Goal: Task Accomplishment & Management: Use online tool/utility

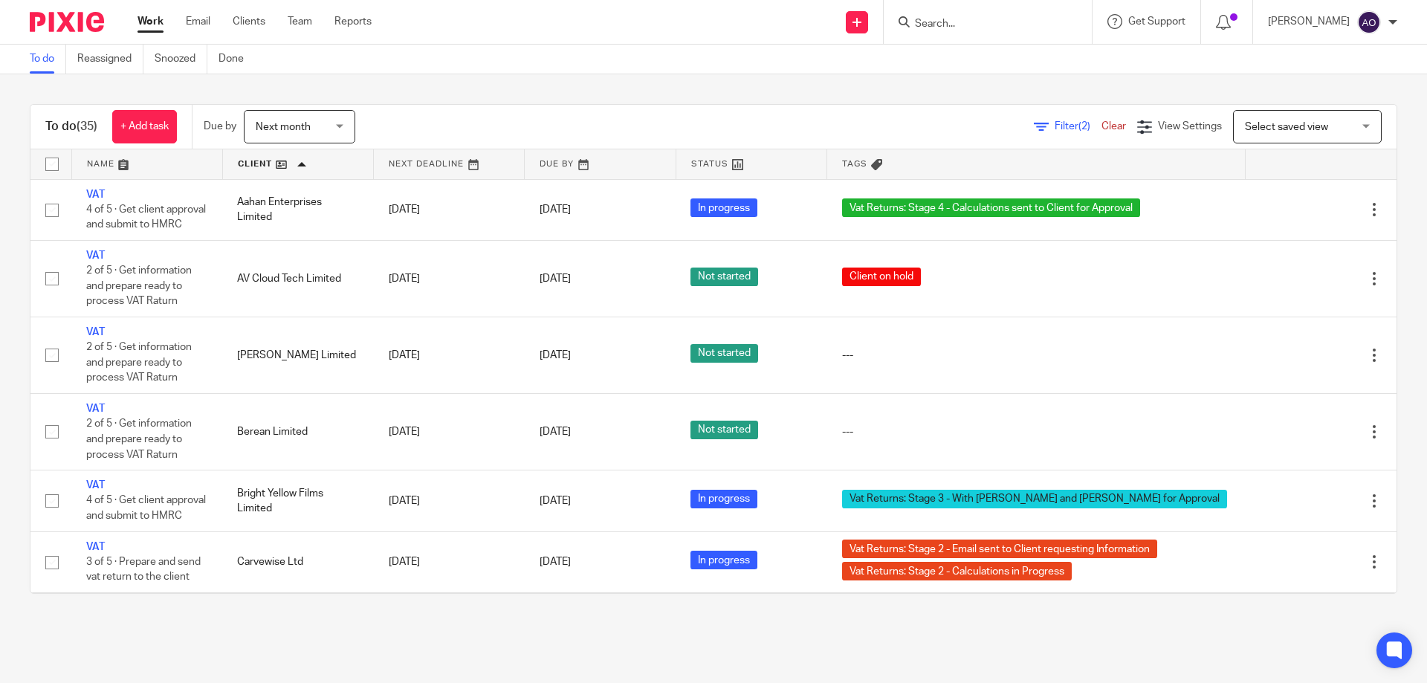
scroll to position [2044, 0]
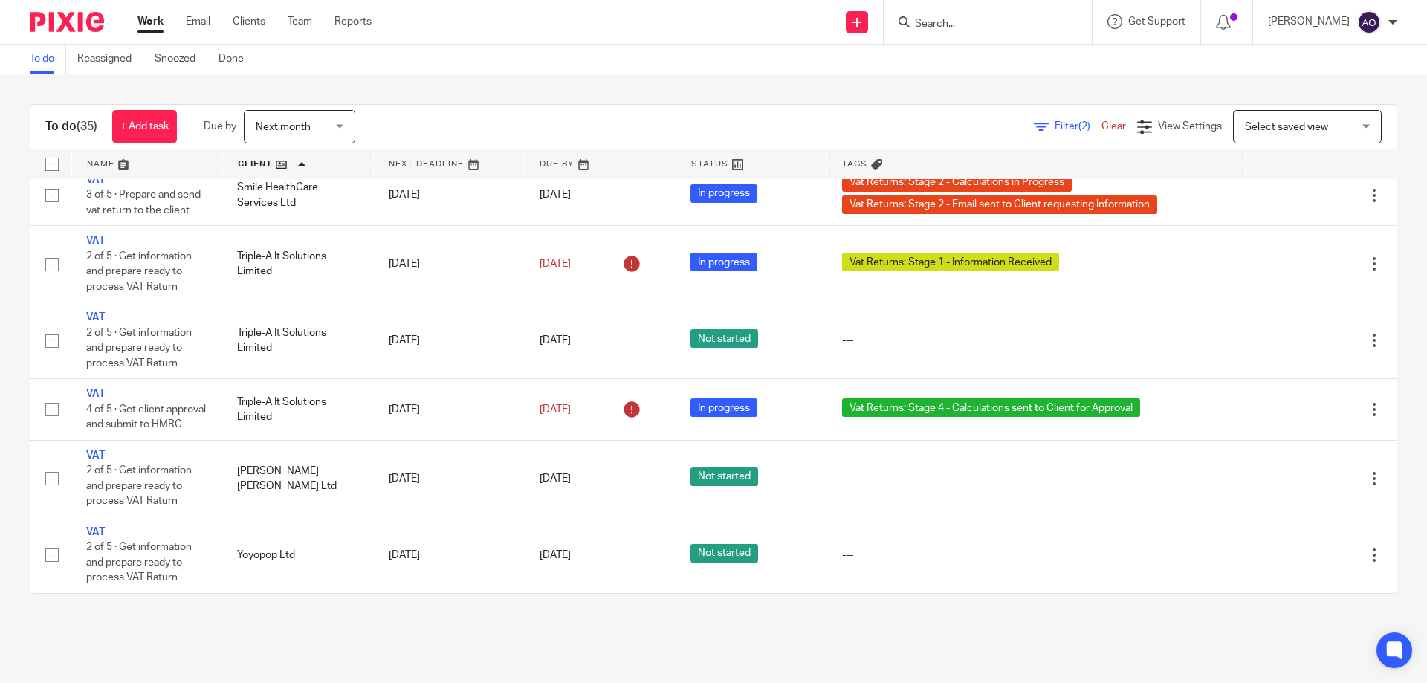
click at [67, 16] on img at bounding box center [67, 22] width 74 height 20
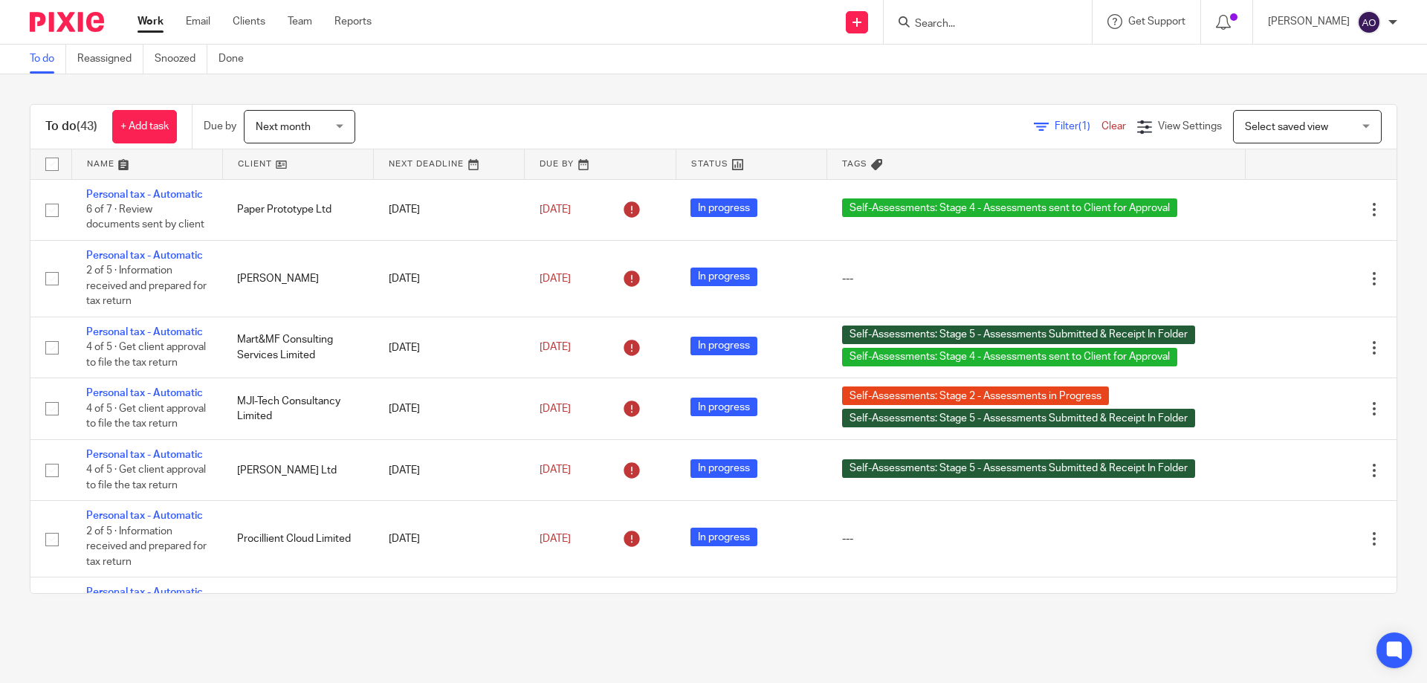
click at [1055, 121] on span "Filter (1)" at bounding box center [1078, 126] width 47 height 10
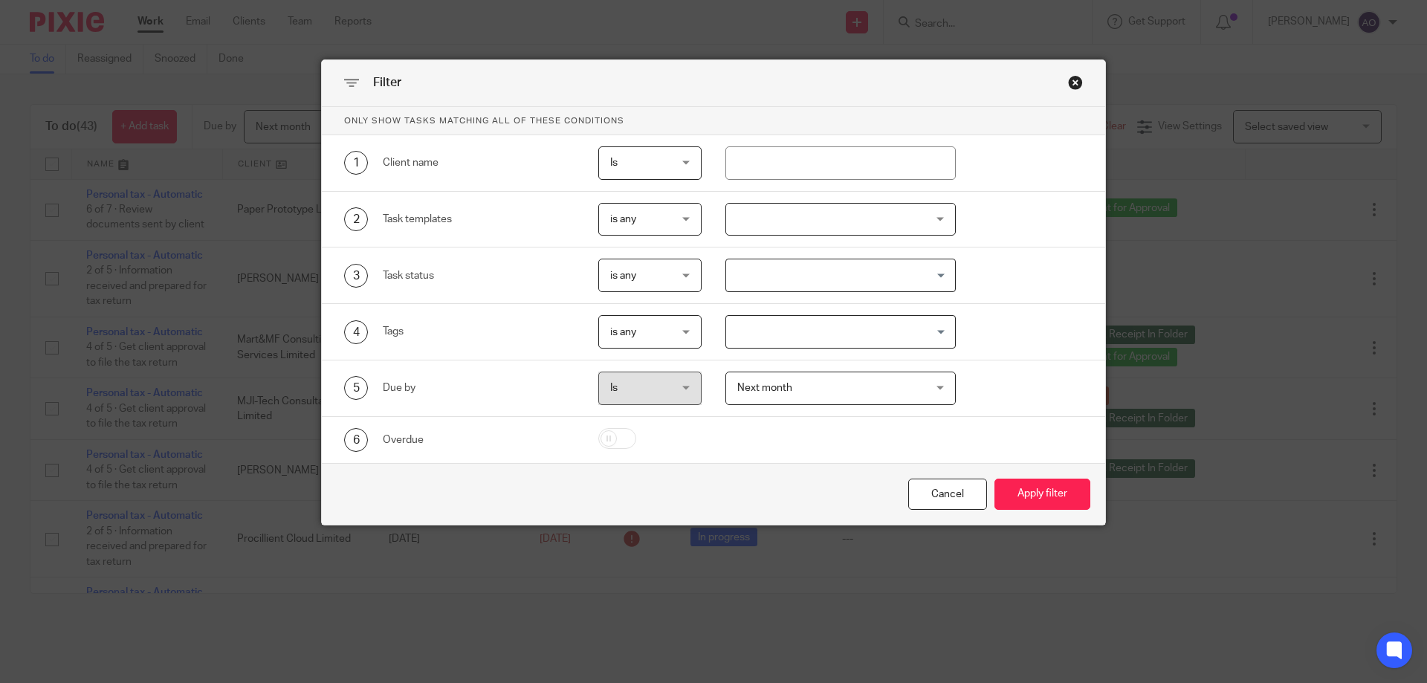
click at [935, 211] on div at bounding box center [841, 219] width 231 height 33
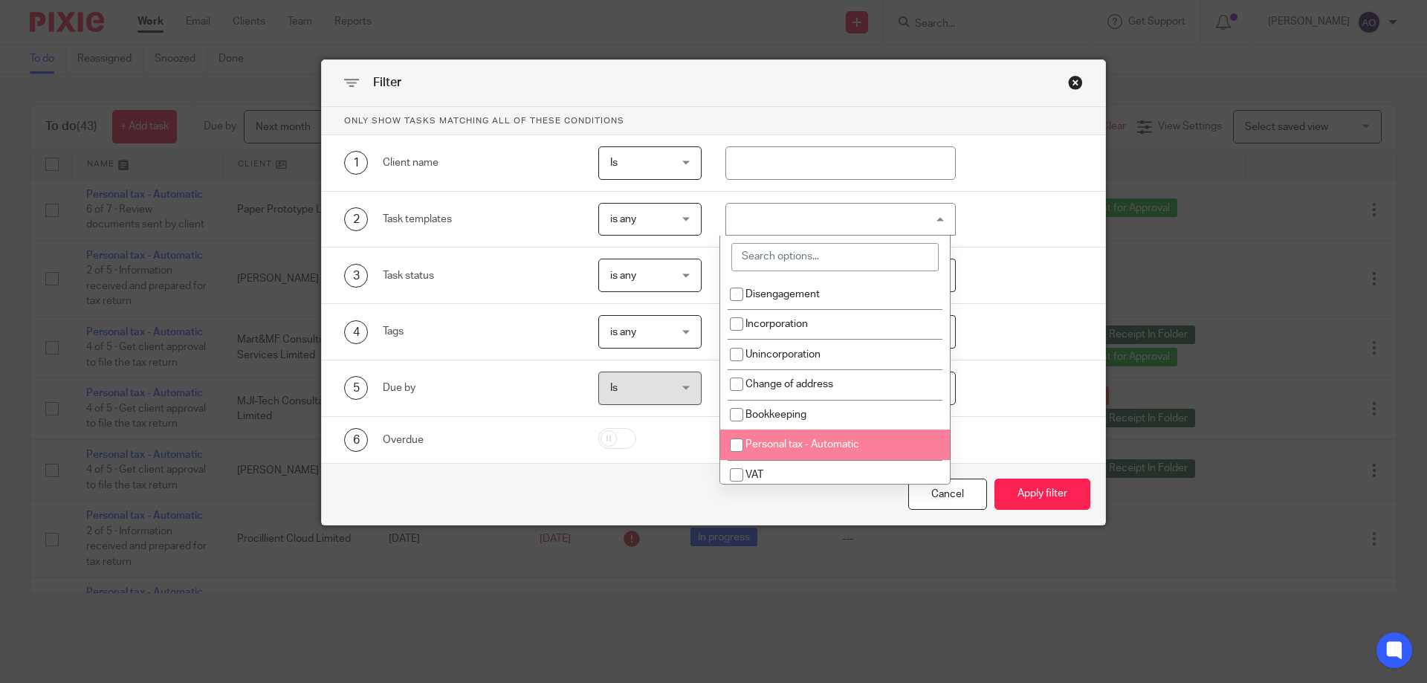
click at [824, 441] on span "Personal tax - Automatic" at bounding box center [803, 444] width 114 height 10
checkbox input "true"
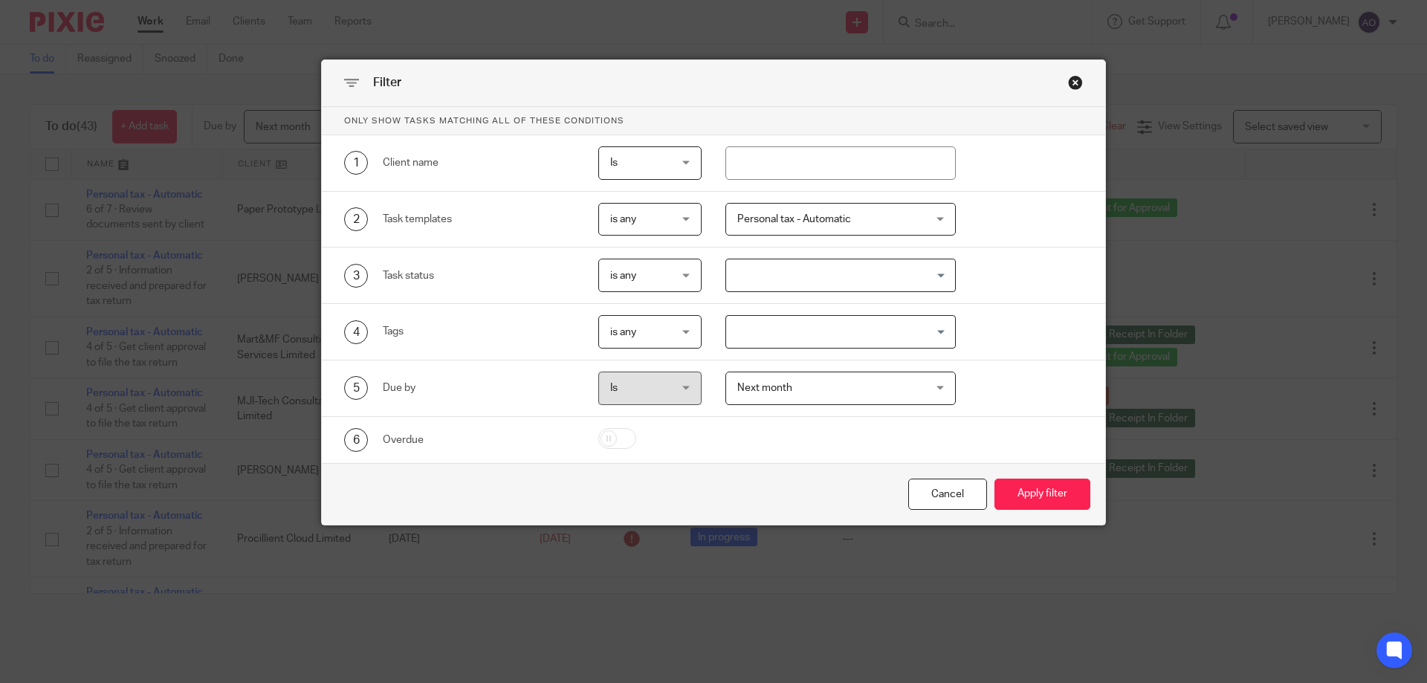
click at [1065, 219] on div "2 Task templates is any is any is any is none is_any Personal tax - Automatic D…" at bounding box center [702, 219] width 762 height 33
click at [936, 379] on div "Next month Next month" at bounding box center [841, 388] width 231 height 33
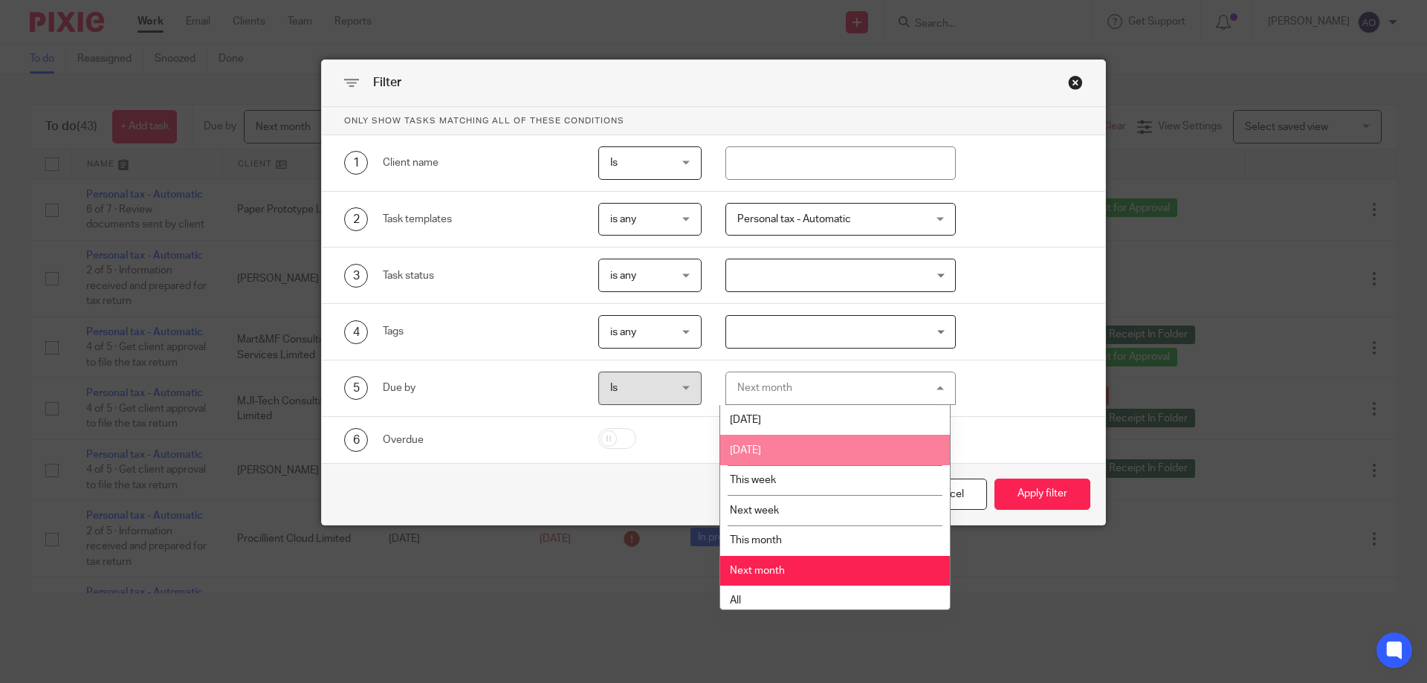
scroll to position [6, 0]
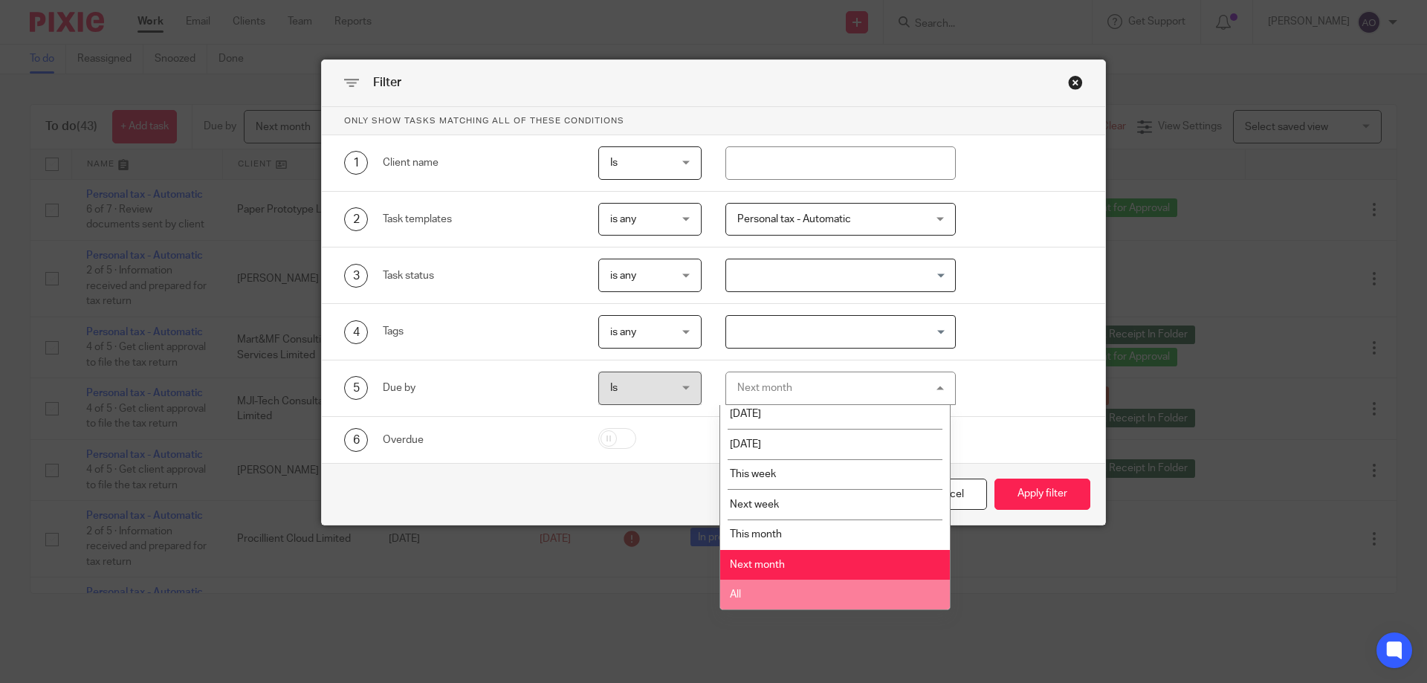
click at [763, 584] on li "All" at bounding box center [835, 595] width 230 height 30
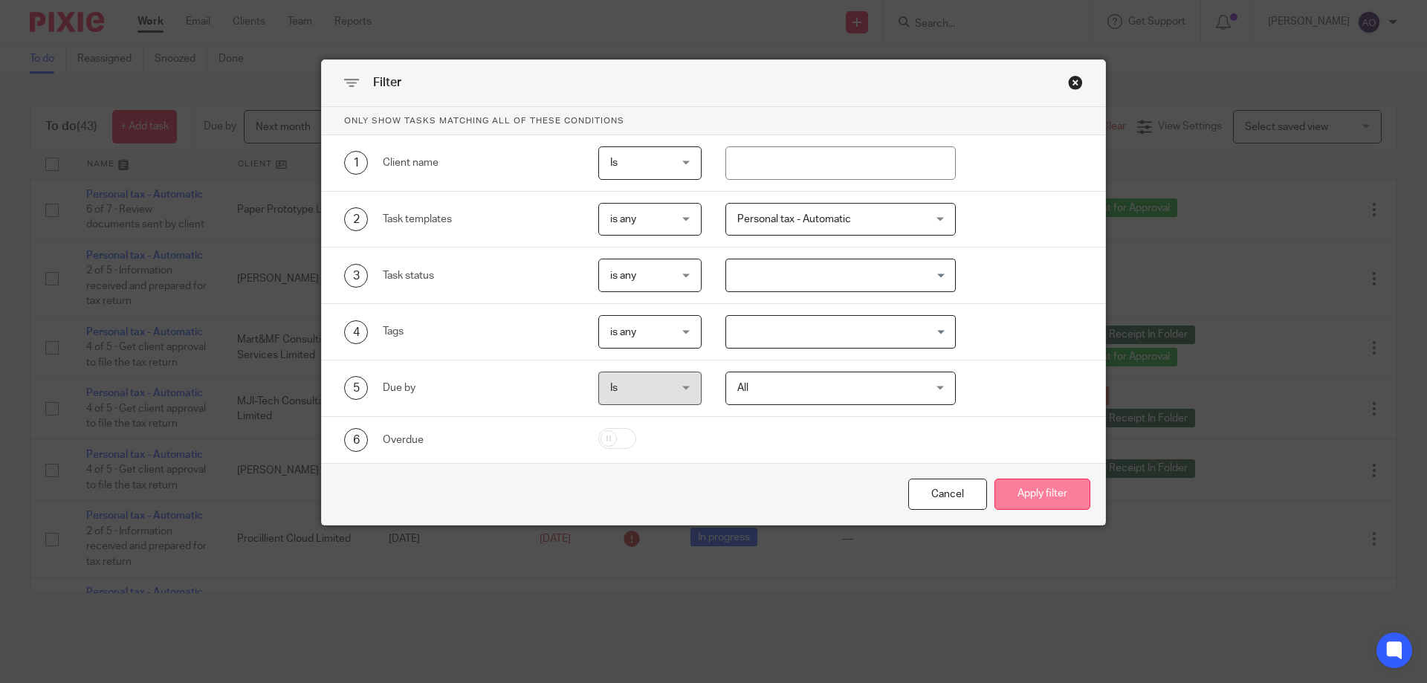
click at [1021, 493] on button "Apply filter" at bounding box center [1043, 495] width 96 height 32
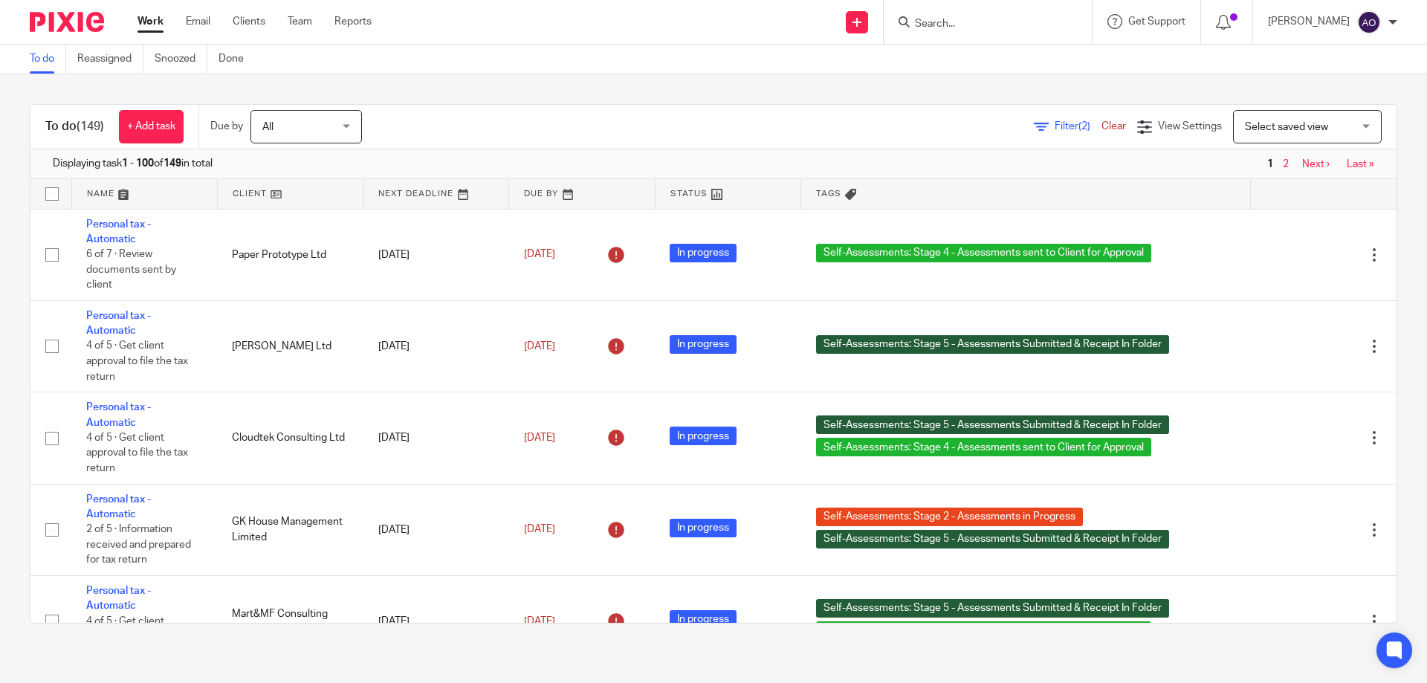
click at [272, 194] on link at bounding box center [290, 194] width 145 height 30
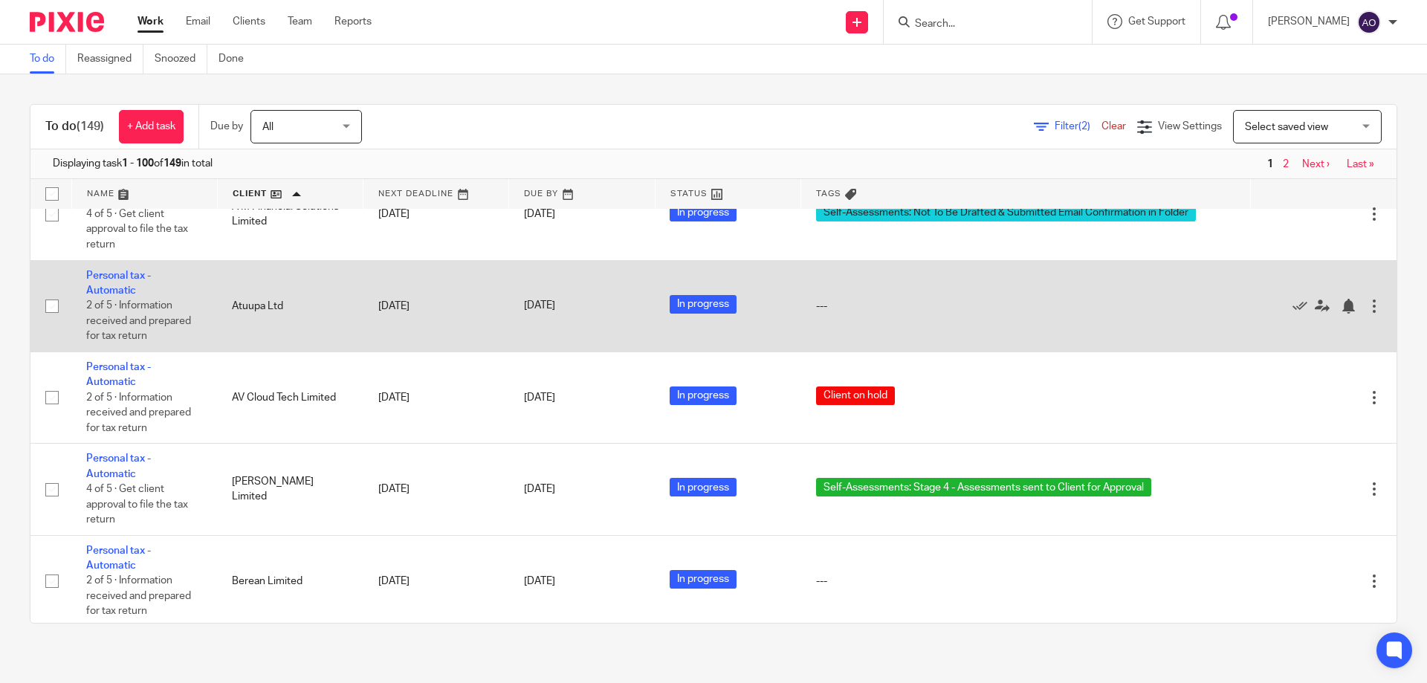
scroll to position [372, 0]
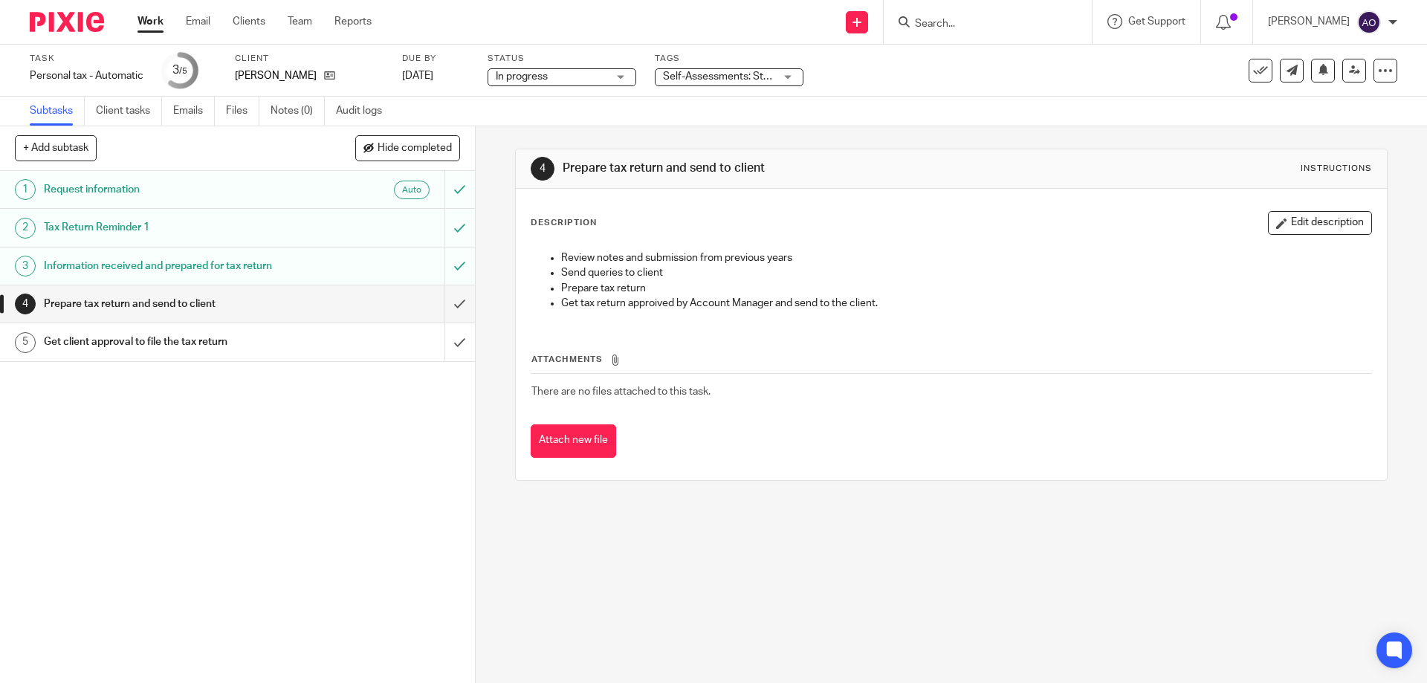
click at [792, 76] on div "Self-Assessments: Stage 3 - With [PERSON_NAME] and [PERSON_NAME] for Approval" at bounding box center [729, 77] width 149 height 18
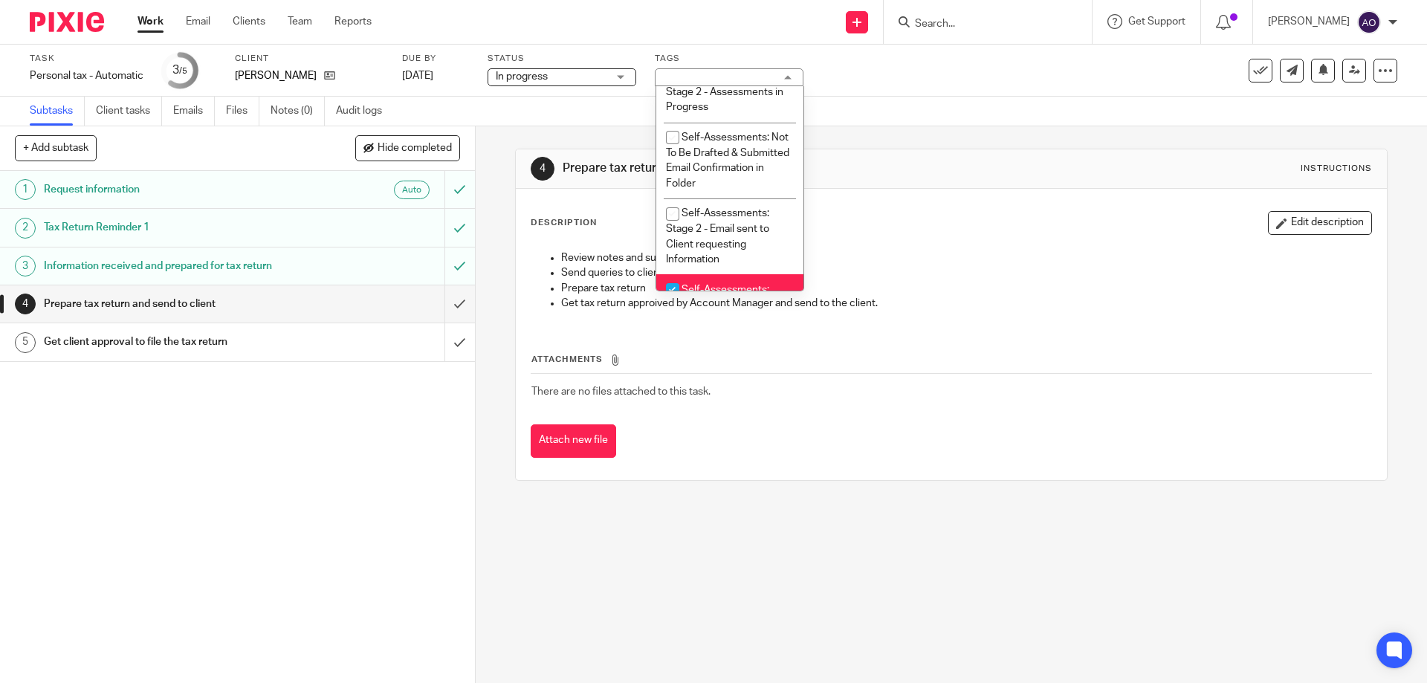
scroll to position [520, 0]
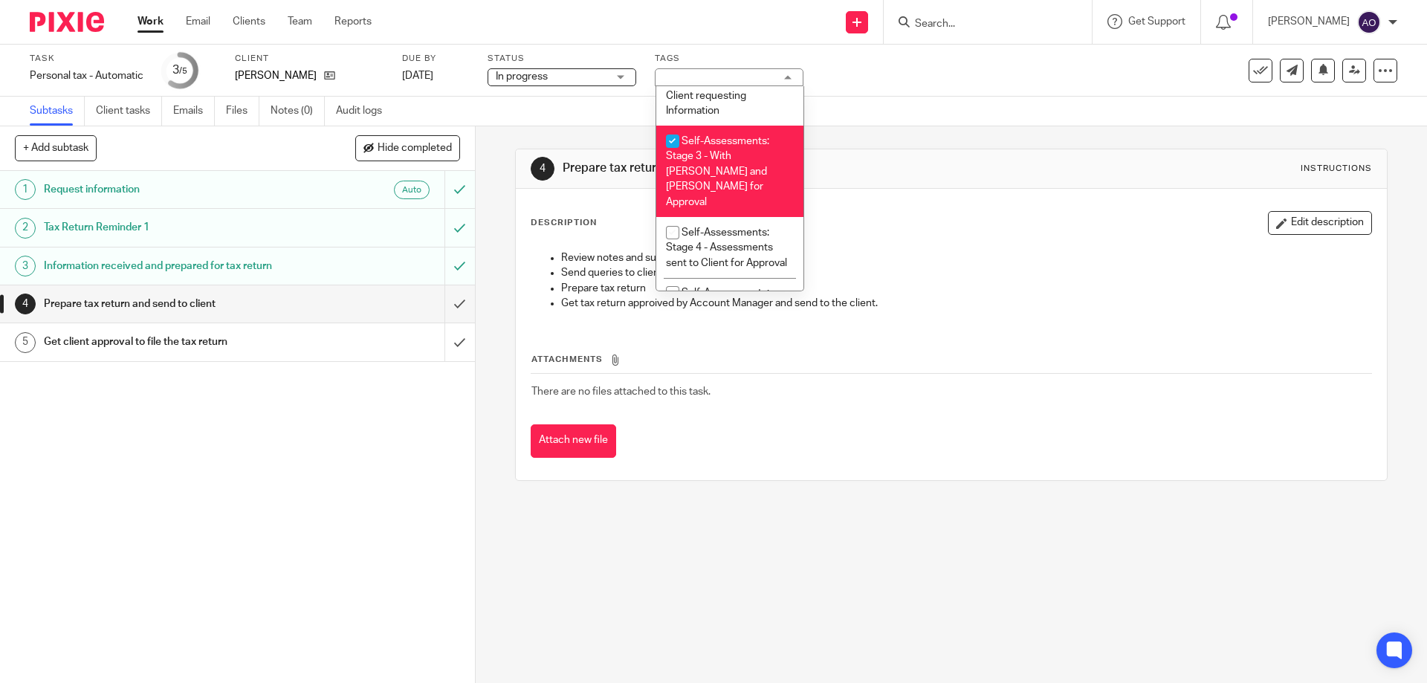
click at [671, 138] on input "checkbox" at bounding box center [673, 141] width 28 height 28
checkbox input "false"
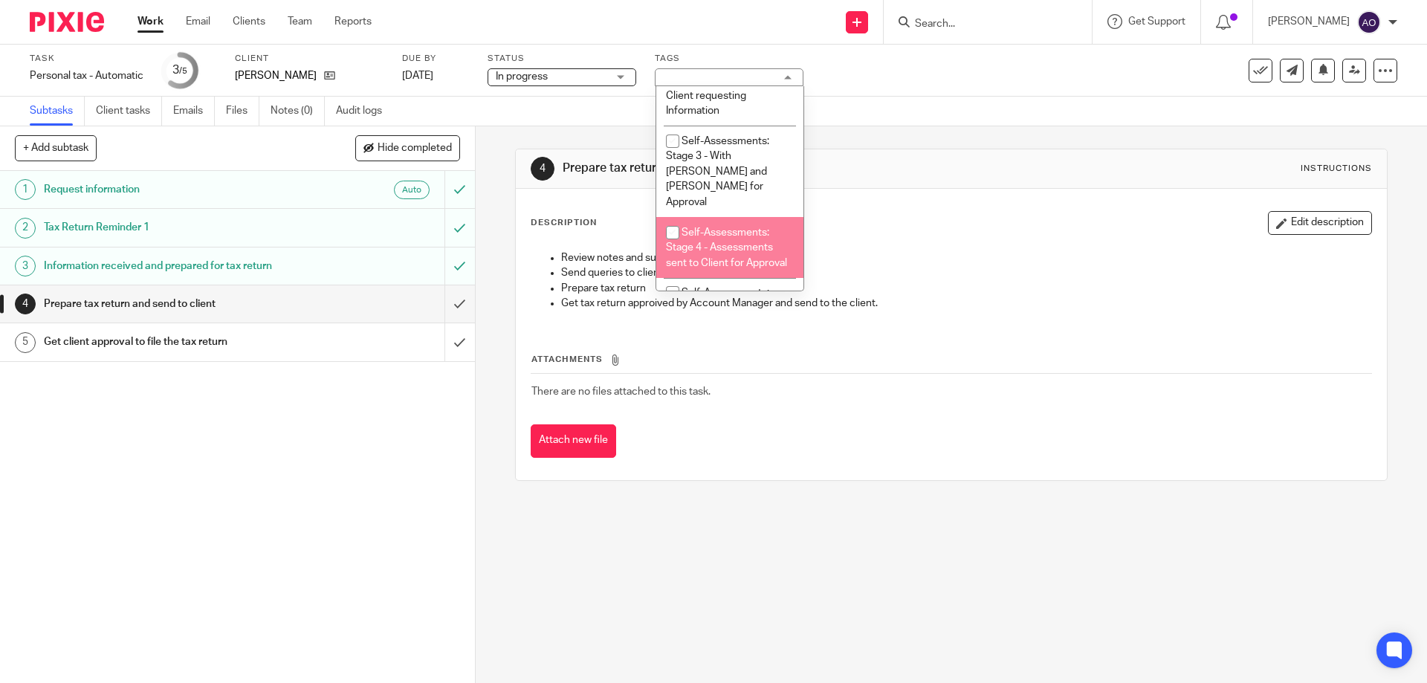
click at [671, 219] on input "checkbox" at bounding box center [673, 233] width 28 height 28
checkbox input "true"
click at [417, 444] on div "1 Request information Auto 2 Tax Return Reminder 1 3 Information received and p…" at bounding box center [237, 427] width 475 height 512
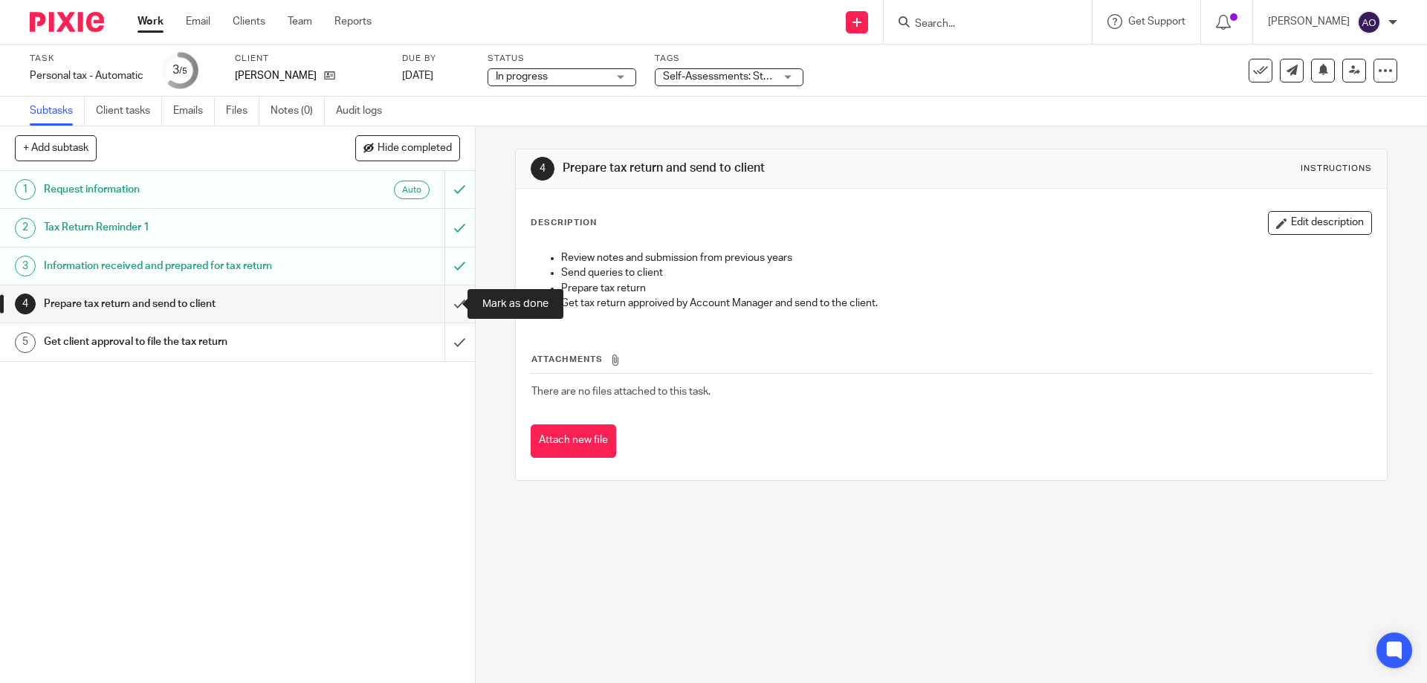
click at [441, 300] on input "submit" at bounding box center [237, 303] width 475 height 37
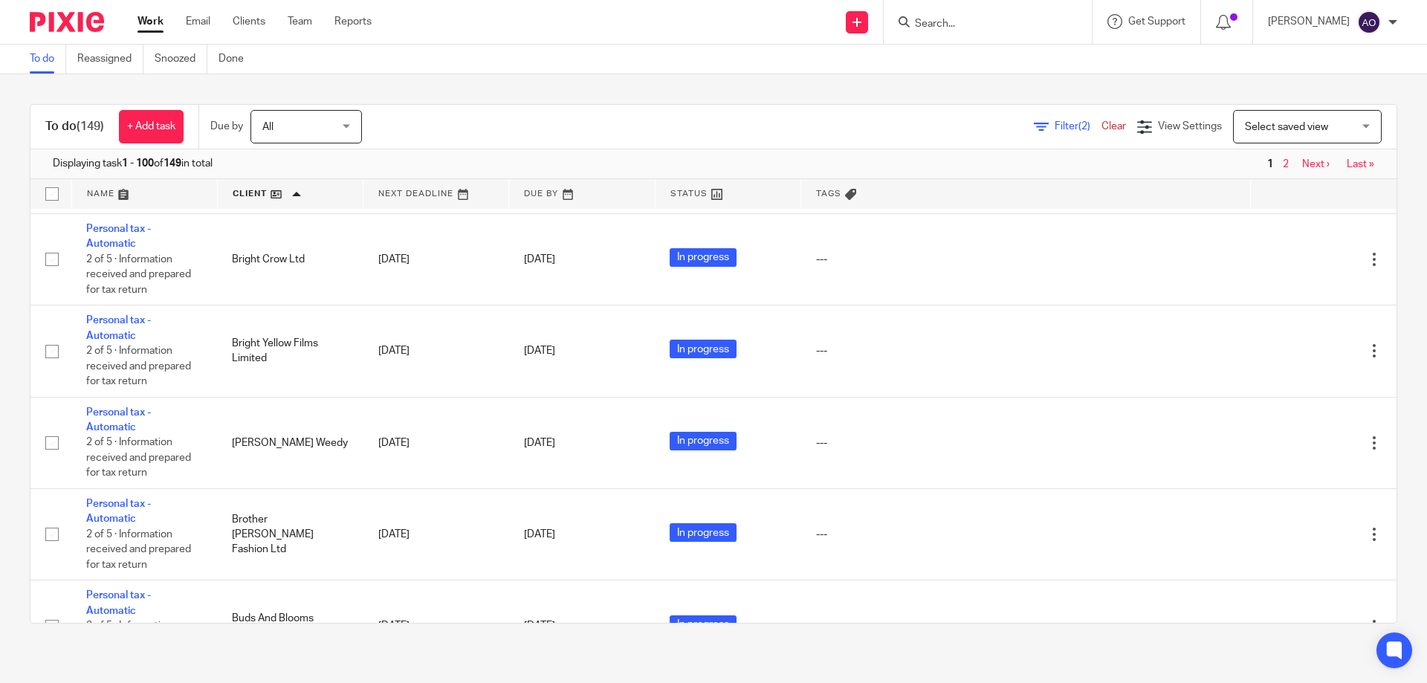
scroll to position [1710, 0]
